Goal: Information Seeking & Learning: Find specific page/section

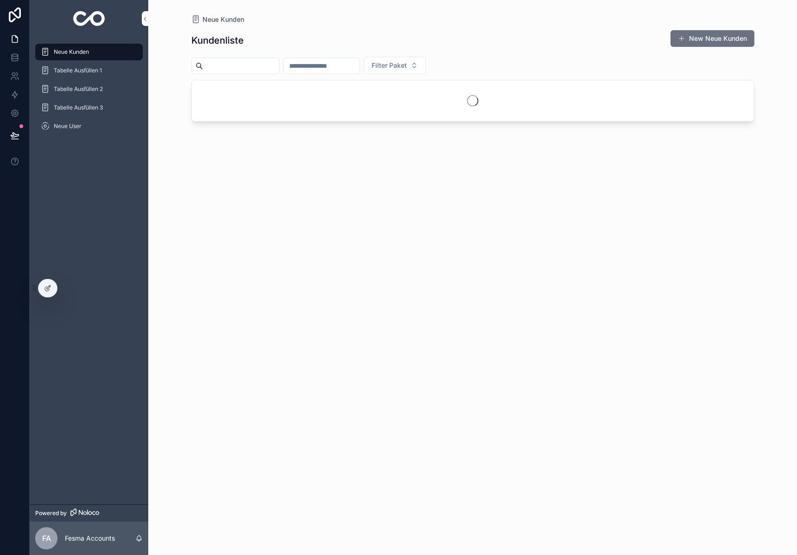
click at [239, 66] on input "scrollable content" at bounding box center [241, 65] width 76 height 13
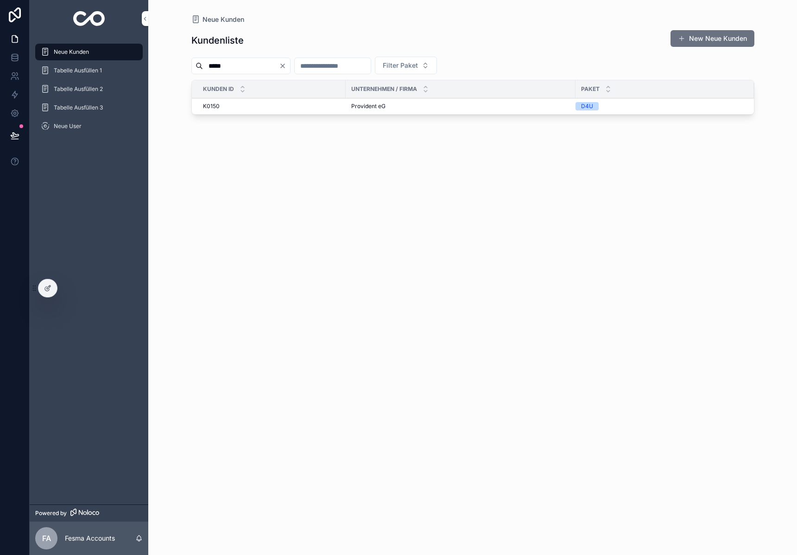
type input "*****"
click at [380, 105] on span "Provident eG" at bounding box center [368, 105] width 34 height 7
